Goal: Check status: Check status

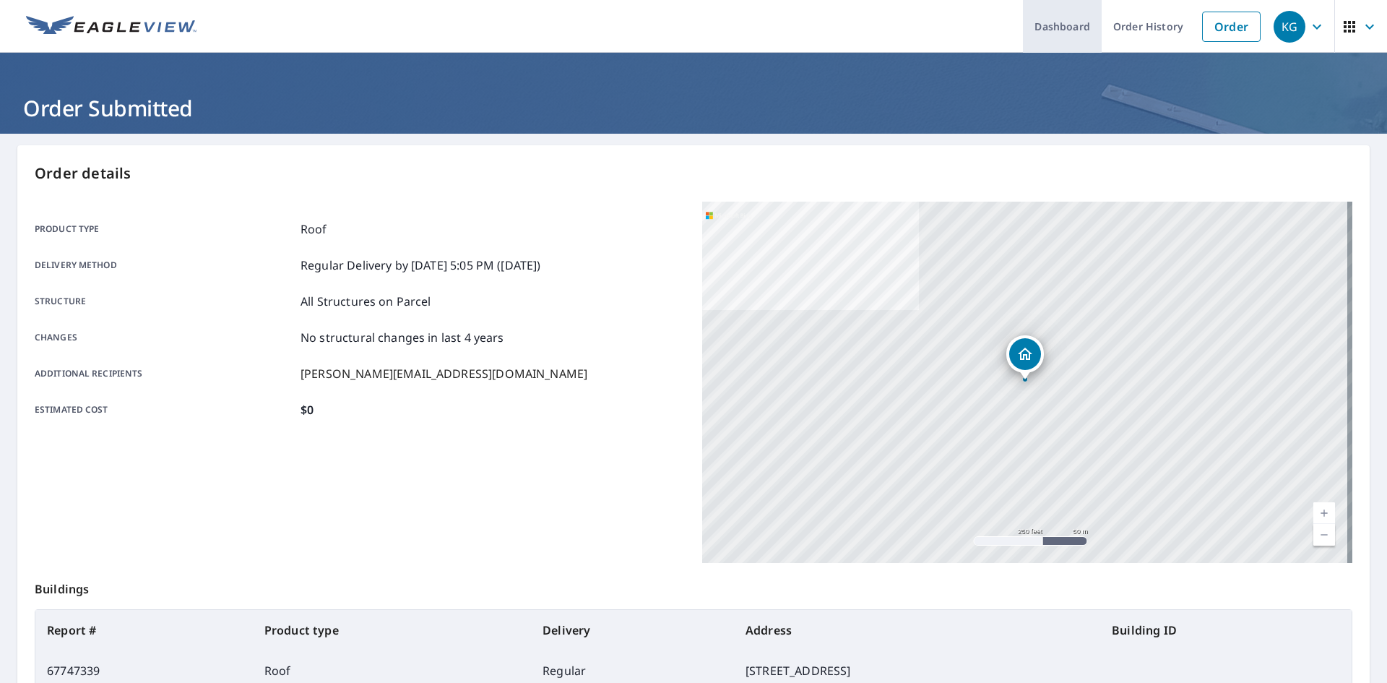
click at [1061, 24] on link "Dashboard" at bounding box center [1062, 26] width 79 height 53
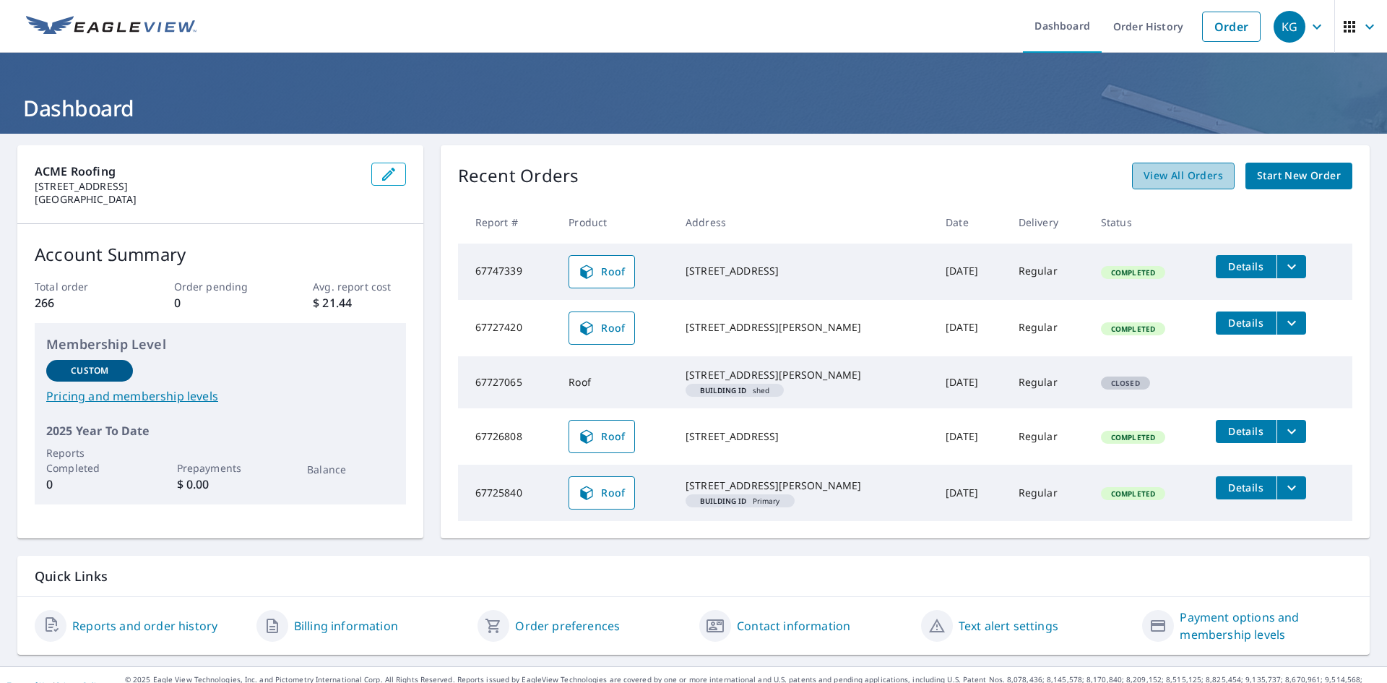
click at [1175, 176] on span "View All Orders" at bounding box center [1182, 176] width 79 height 18
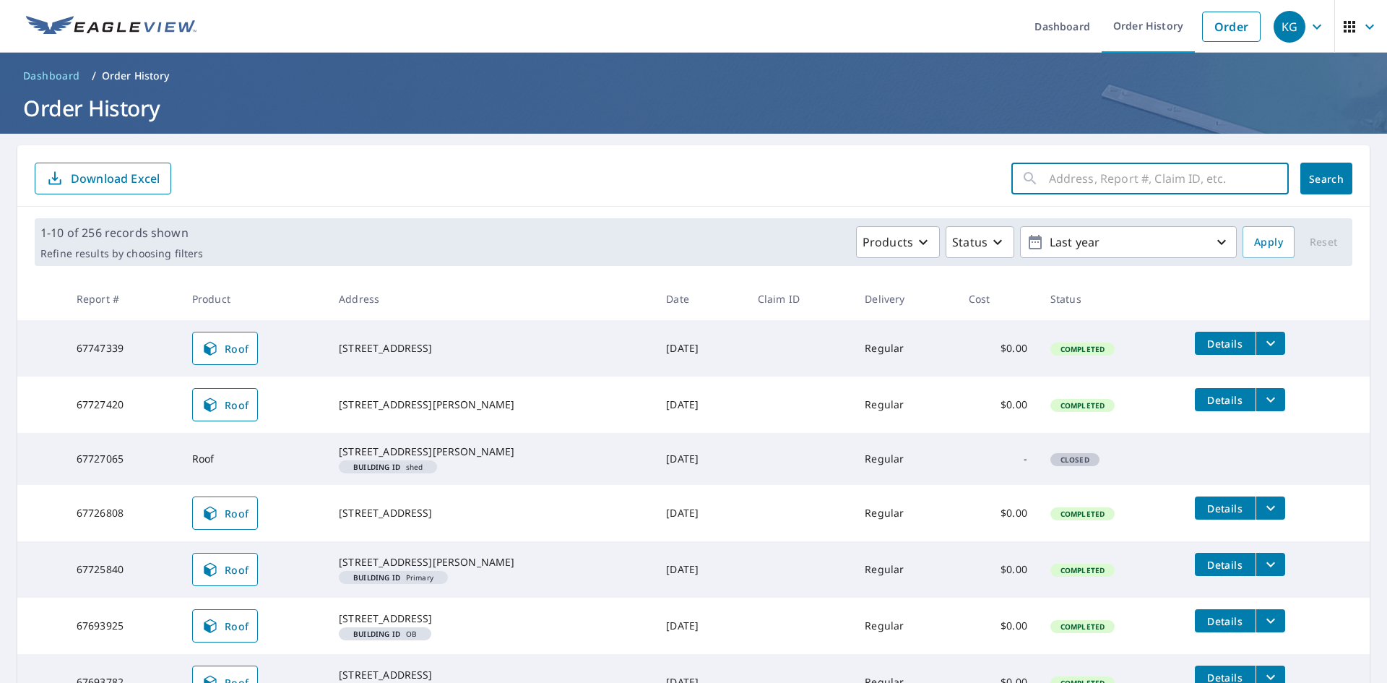
click at [1161, 184] on input "text" at bounding box center [1169, 178] width 240 height 40
type input "3506 view pl"
click at [1312, 173] on span "Search" at bounding box center [1326, 179] width 29 height 14
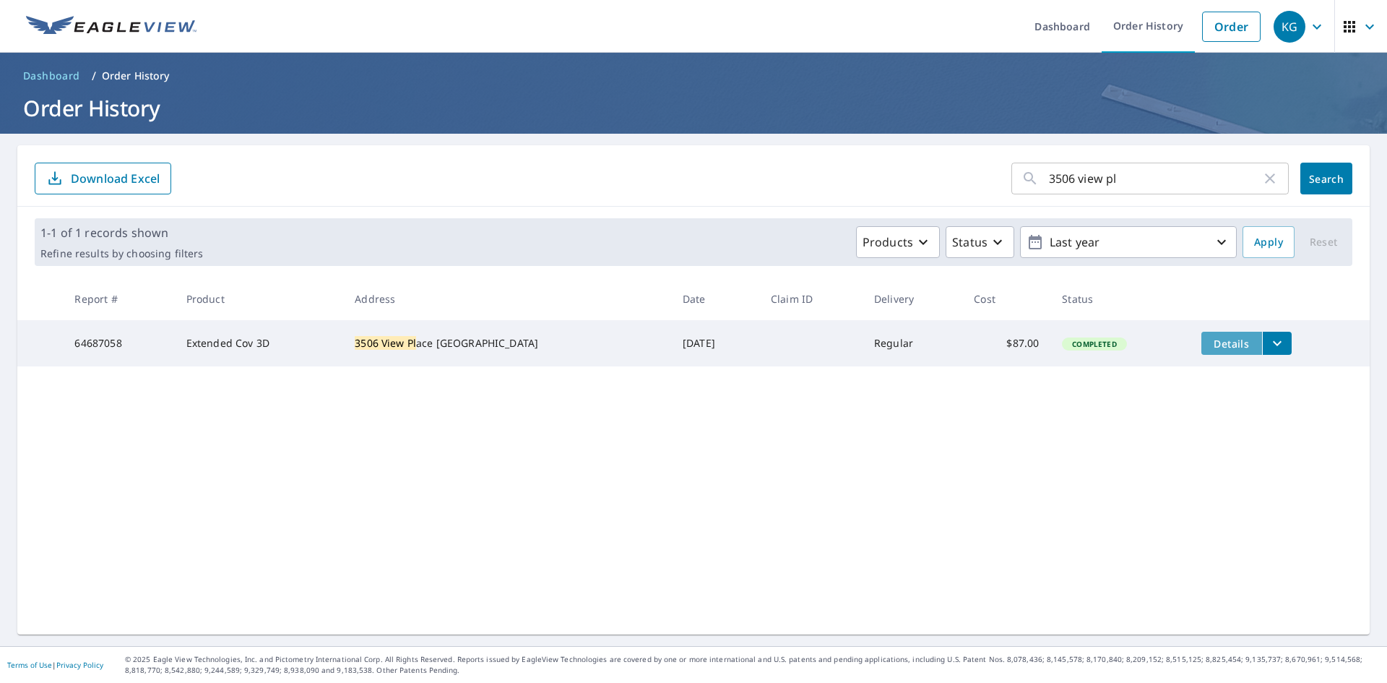
click at [1231, 345] on span "Details" at bounding box center [1231, 344] width 43 height 14
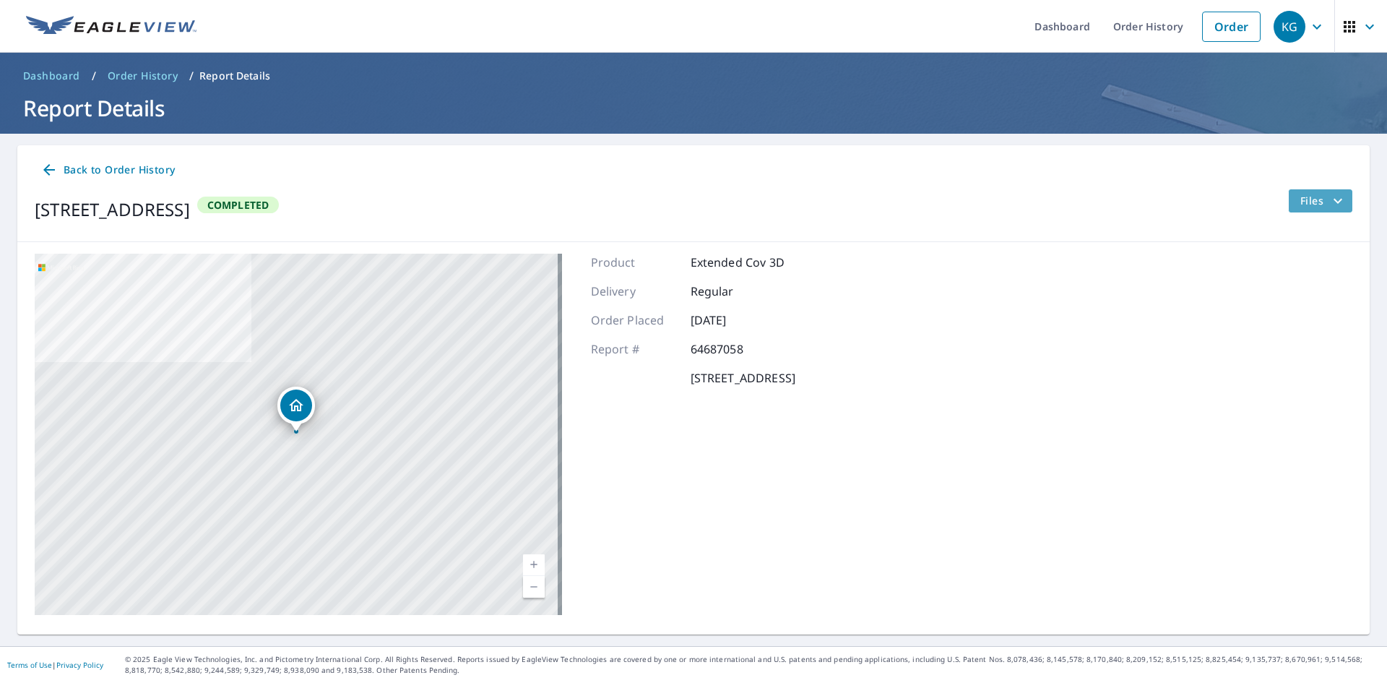
click at [1303, 205] on span "Files" at bounding box center [1323, 200] width 46 height 17
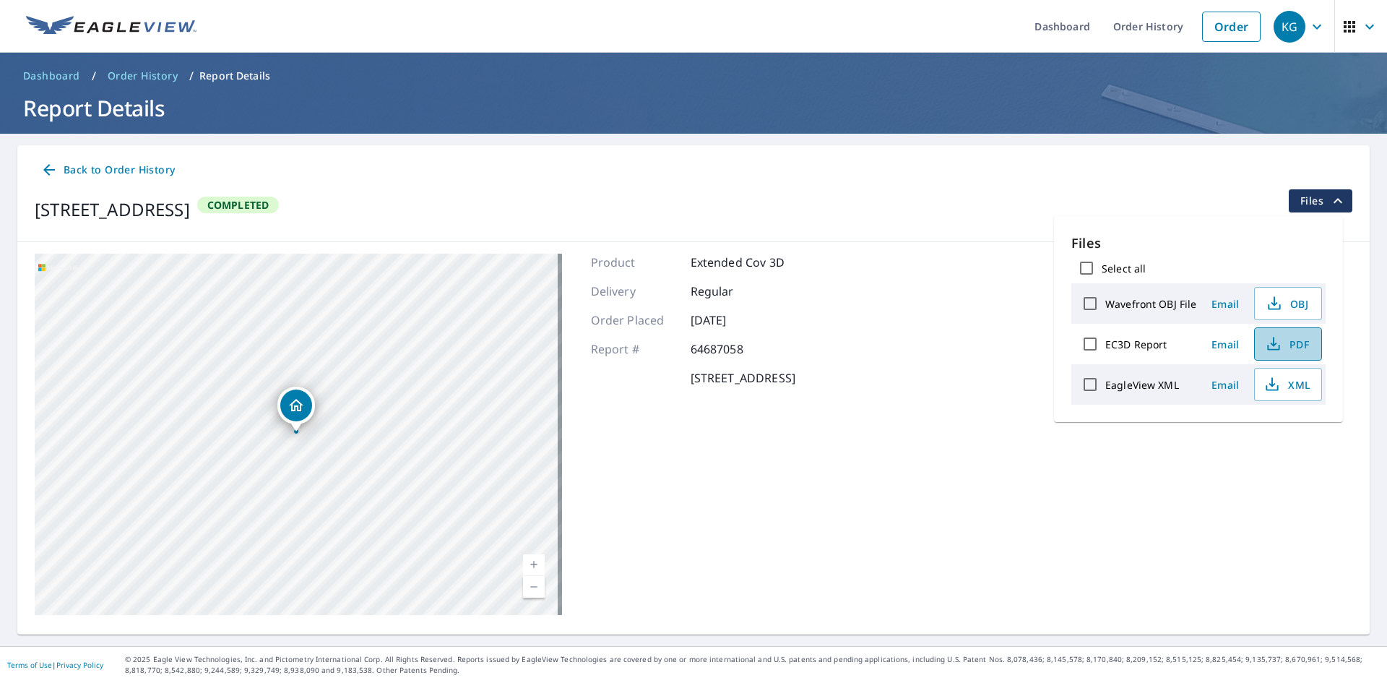
click at [1297, 339] on span "PDF" at bounding box center [1286, 343] width 46 height 17
